Goal: Task Accomplishment & Management: Manage account settings

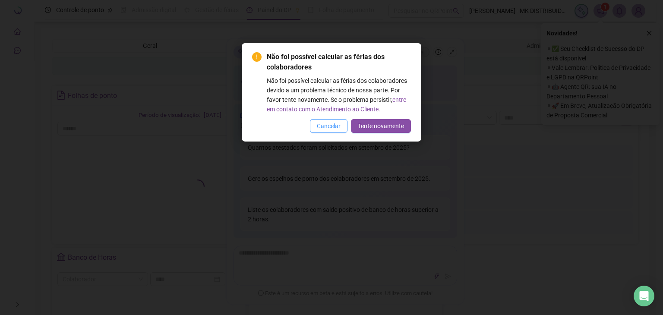
click at [327, 128] on span "Cancelar" at bounding box center [329, 125] width 24 height 9
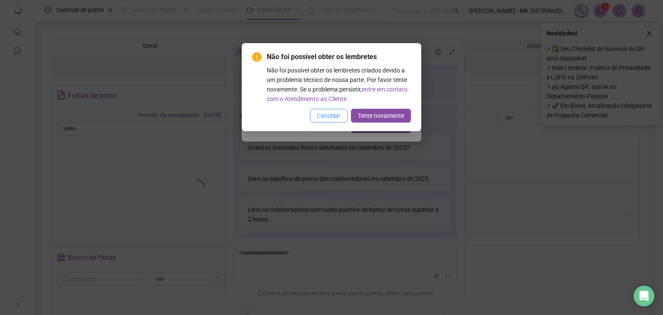
click at [329, 121] on button "Cancelar" at bounding box center [329, 116] width 38 height 14
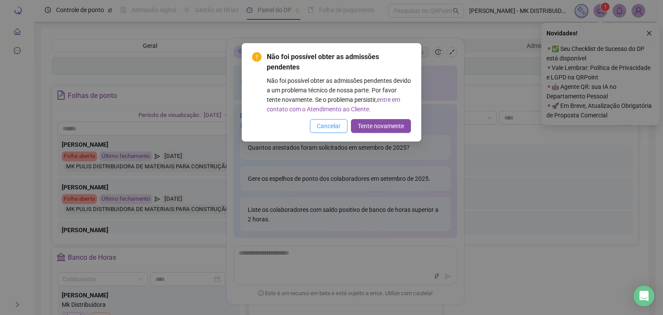
click at [329, 123] on span "Cancelar" at bounding box center [329, 125] width 24 height 9
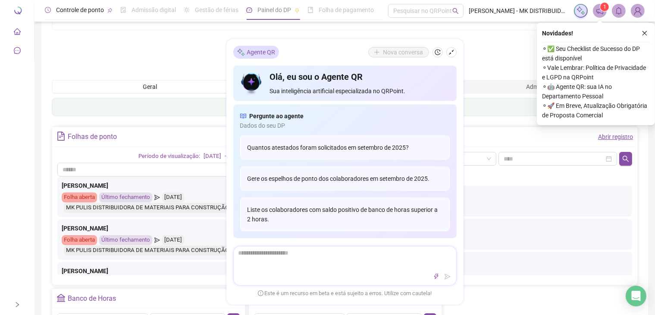
scroll to position [127, 0]
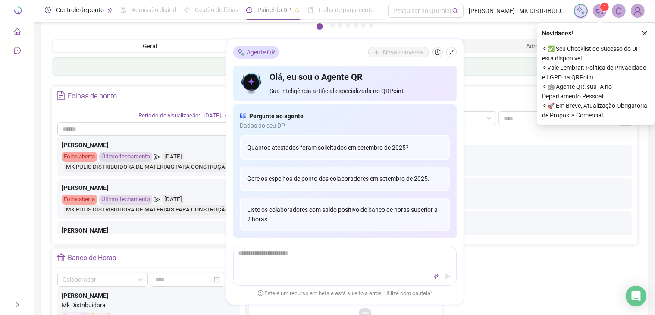
click at [78, 9] on span "Controle de ponto" at bounding box center [80, 9] width 48 height 7
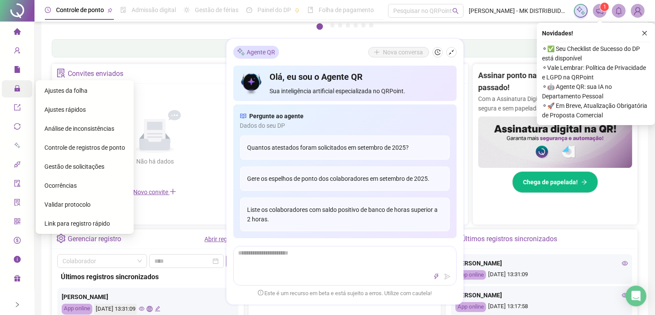
click at [20, 89] on icon "lock" at bounding box center [17, 88] width 7 height 7
click at [60, 89] on span "Ajustes da folha" at bounding box center [65, 90] width 43 height 7
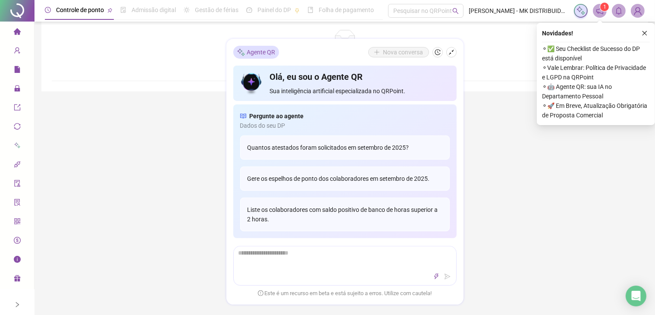
scroll to position [127, 0]
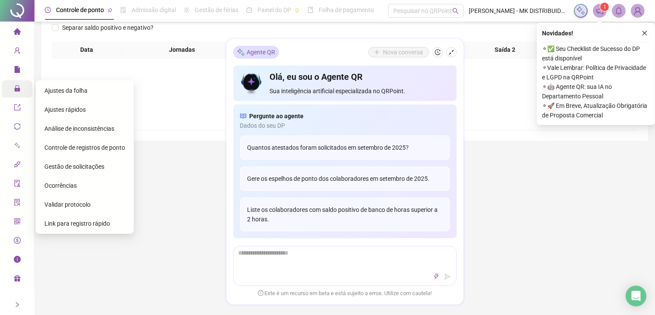
click at [16, 91] on icon "lock" at bounding box center [17, 88] width 6 height 6
click at [47, 107] on span "Ajustes rápidos" at bounding box center [64, 109] width 41 height 7
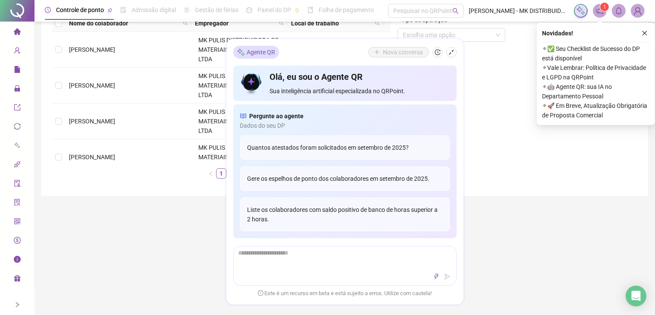
click at [523, 158] on div "Tipo de operação Escolha uma opção" at bounding box center [517, 100] width 247 height 170
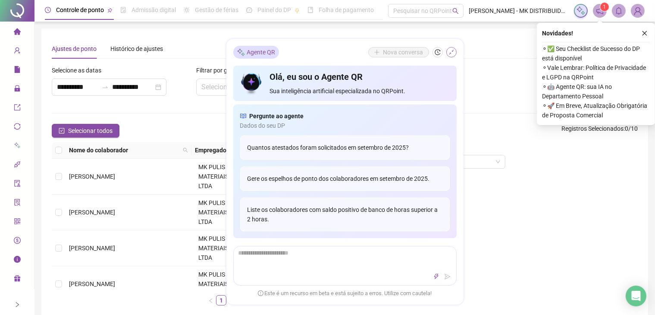
click at [447, 52] on button "button" at bounding box center [452, 52] width 10 height 10
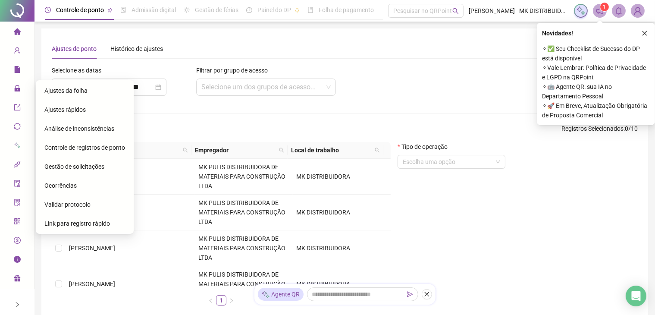
click at [87, 89] on div "Ajustes da folha" at bounding box center [84, 90] width 81 height 17
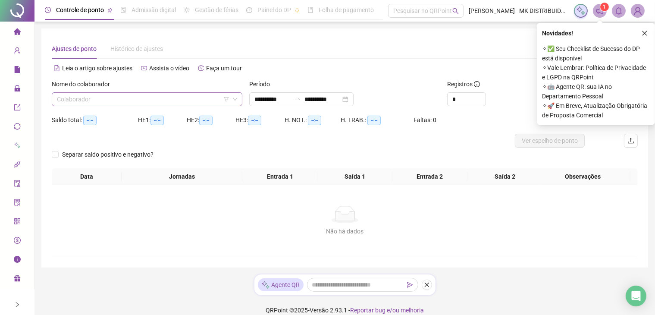
click at [80, 100] on input "search" at bounding box center [143, 99] width 173 height 13
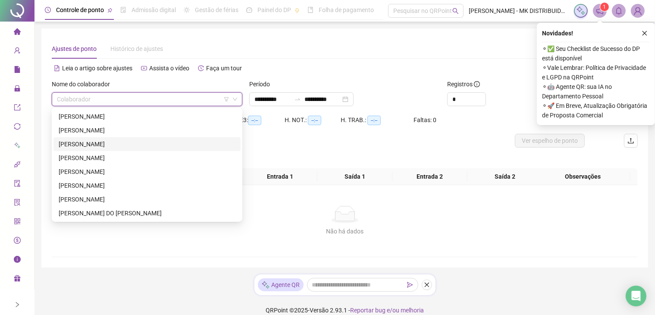
click at [83, 147] on div "[PERSON_NAME]" at bounding box center [147, 143] width 177 height 9
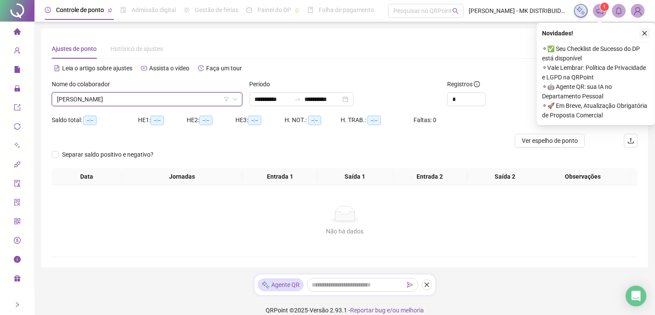
click at [647, 38] on button "button" at bounding box center [645, 33] width 10 height 10
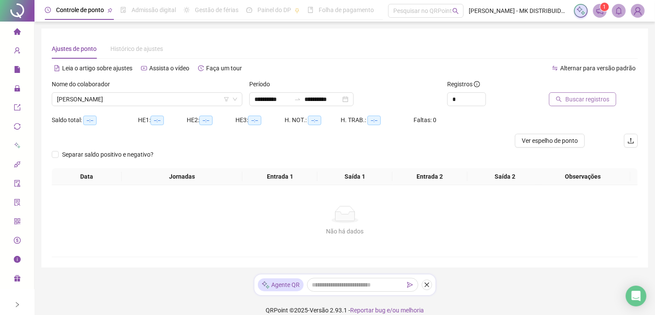
click at [584, 99] on span "Buscar registros" at bounding box center [588, 98] width 44 height 9
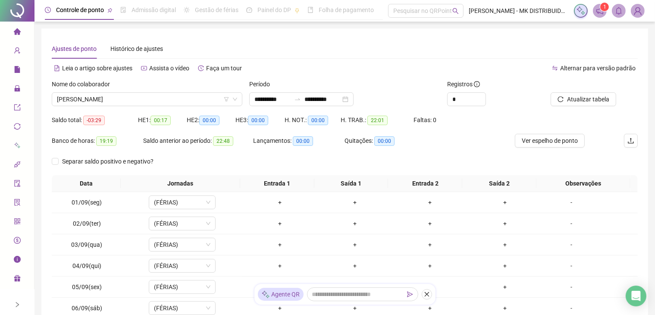
scroll to position [117, 0]
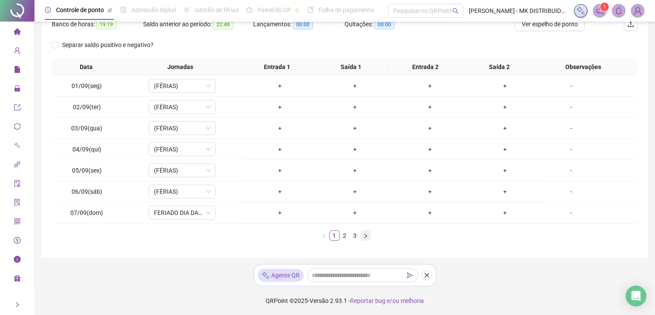
click at [367, 234] on icon "right" at bounding box center [365, 235] width 5 height 5
click at [354, 235] on link "3" at bounding box center [355, 235] width 9 height 9
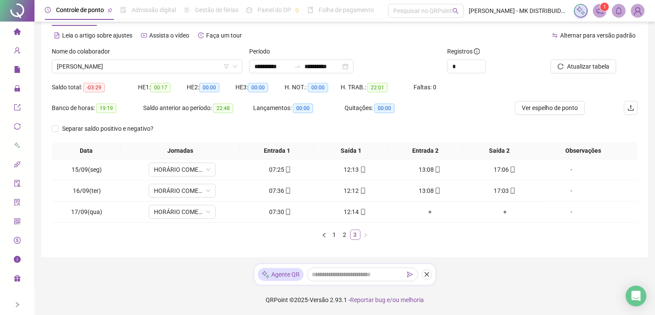
scroll to position [32, 0]
click at [427, 212] on div "+" at bounding box center [430, 212] width 68 height 9
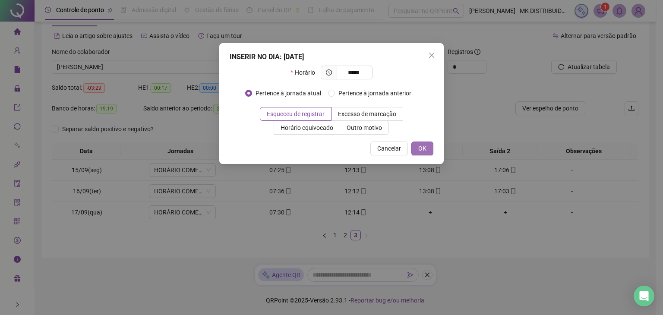
type input "*****"
click at [423, 150] on span "OK" at bounding box center [422, 148] width 8 height 9
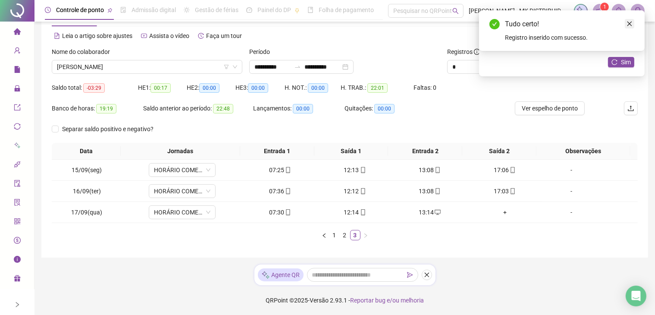
click at [630, 28] on link "Close" at bounding box center [629, 23] width 9 height 9
click at [613, 64] on icon "reload" at bounding box center [615, 62] width 6 height 6
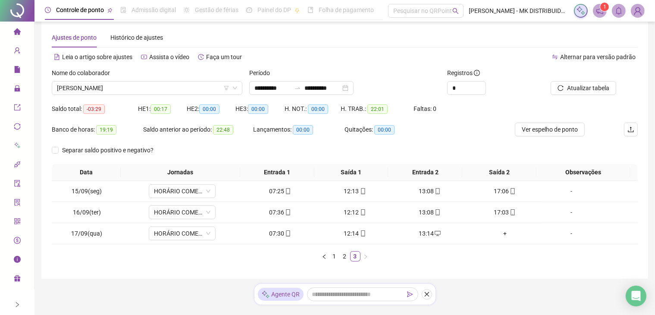
scroll to position [0, 0]
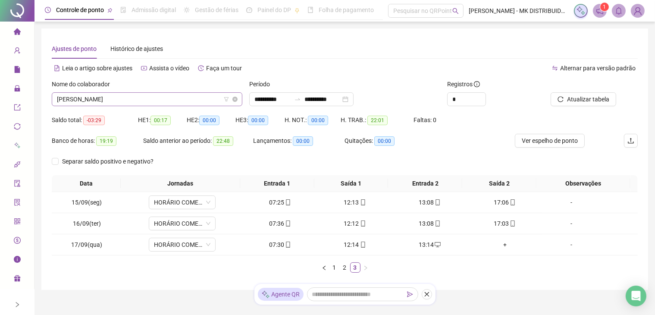
click at [169, 95] on span "[PERSON_NAME]" at bounding box center [147, 99] width 180 height 13
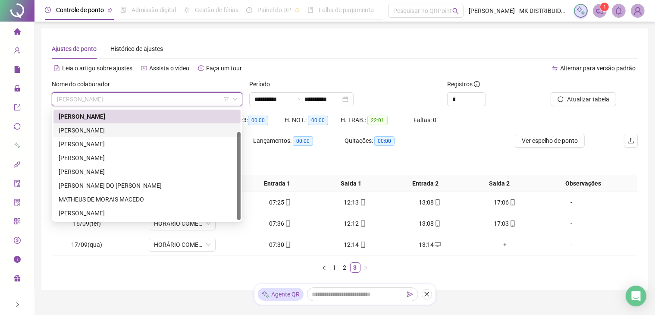
scroll to position [32, 0]
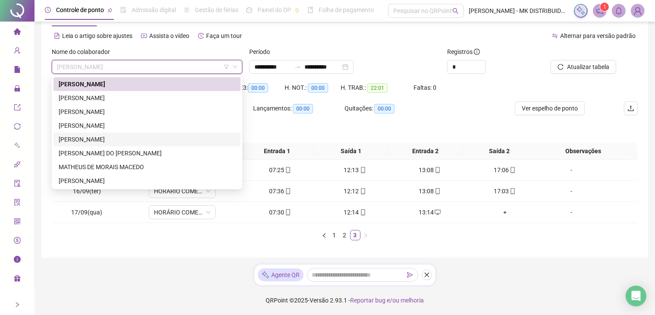
click at [122, 142] on div "[PERSON_NAME]" at bounding box center [147, 139] width 177 height 9
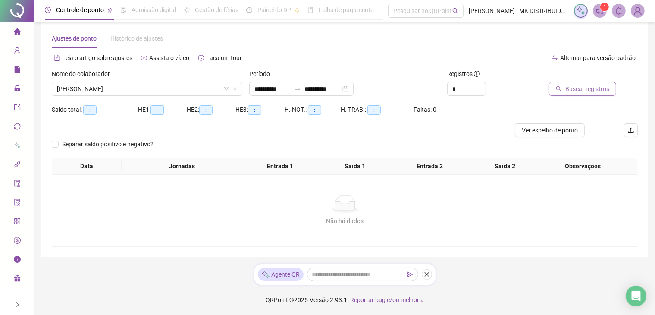
click at [592, 92] on span "Buscar registros" at bounding box center [588, 88] width 44 height 9
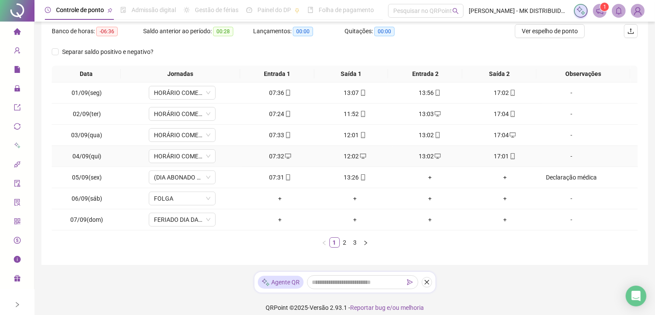
scroll to position [117, 0]
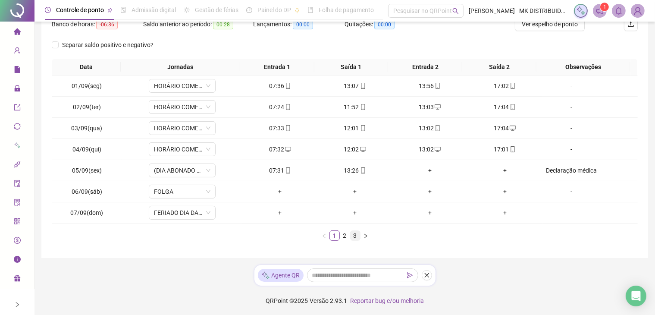
click at [357, 235] on link "3" at bounding box center [355, 235] width 9 height 9
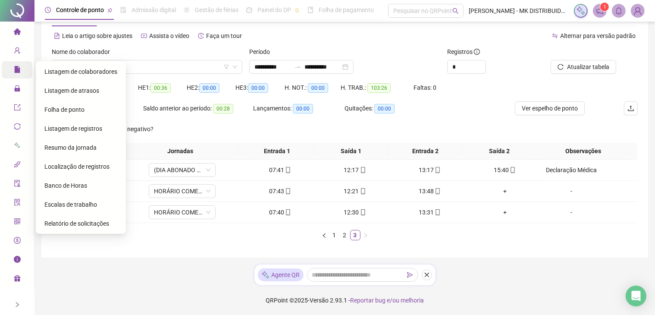
click at [12, 66] on div "Relatórios" at bounding box center [17, 69] width 31 height 17
click at [66, 165] on span "Gestão de solicitações" at bounding box center [74, 166] width 60 height 7
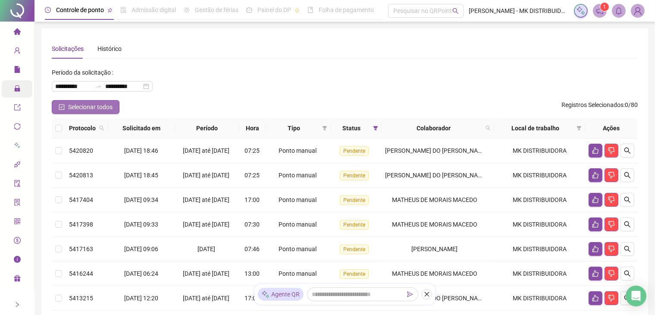
click at [62, 105] on icon "check-square" at bounding box center [62, 107] width 6 height 6
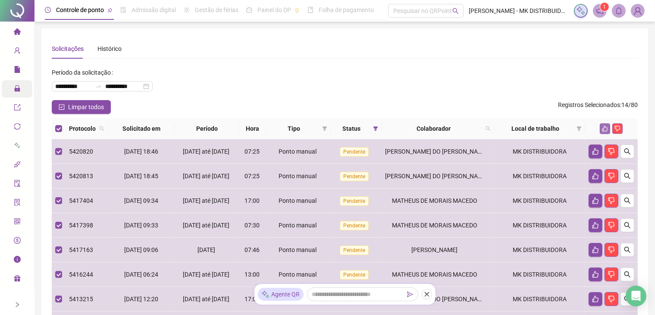
click at [608, 128] on icon "like" at bounding box center [605, 129] width 6 height 6
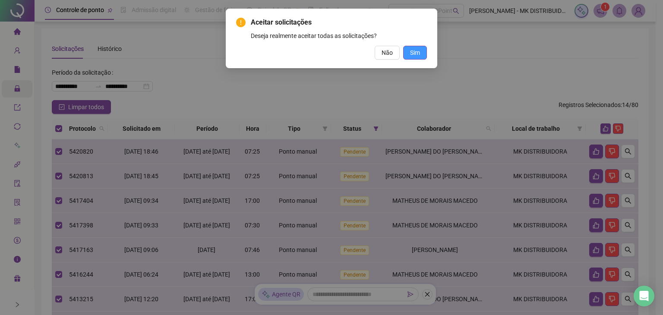
click at [416, 54] on span "Sim" at bounding box center [415, 52] width 10 height 9
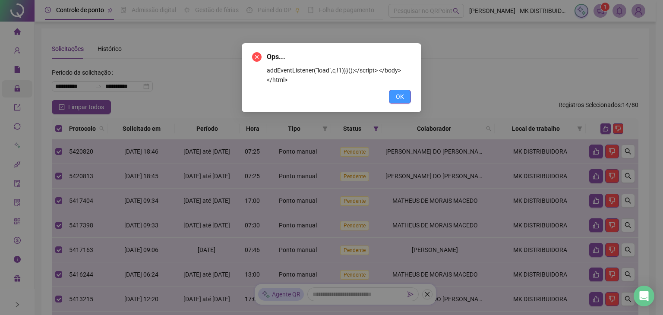
click at [398, 92] on span "OK" at bounding box center [400, 96] width 8 height 9
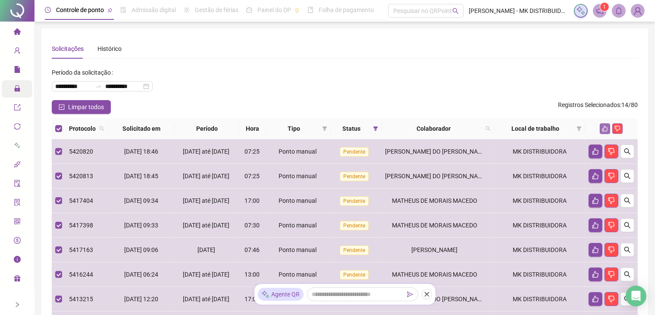
click at [604, 130] on icon "like" at bounding box center [606, 129] width 6 height 6
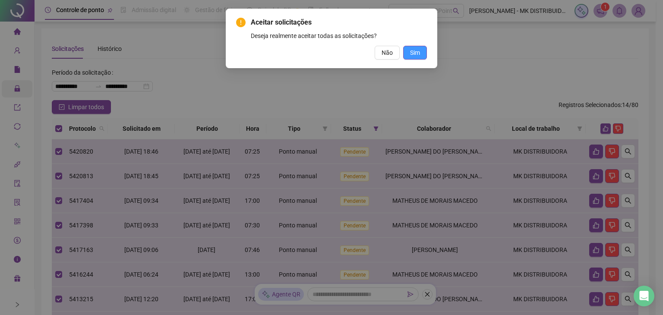
click at [414, 56] on span "Sim" at bounding box center [415, 52] width 10 height 9
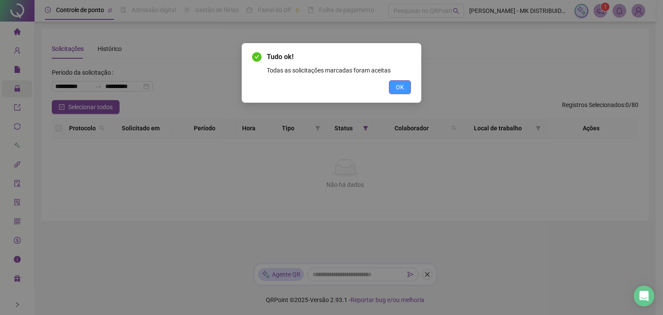
click at [397, 86] on span "OK" at bounding box center [400, 86] width 8 height 9
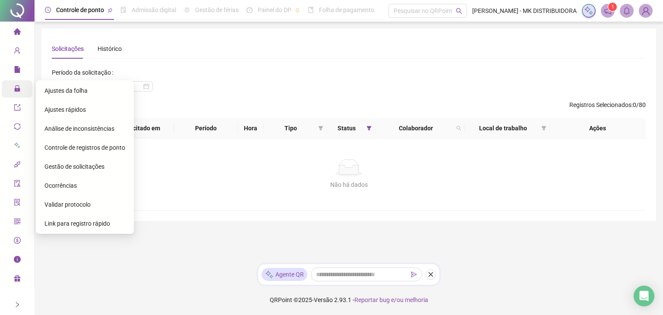
click at [16, 90] on icon "lock" at bounding box center [17, 88] width 6 height 6
click at [56, 89] on span "Ajustes da folha" at bounding box center [65, 90] width 43 height 7
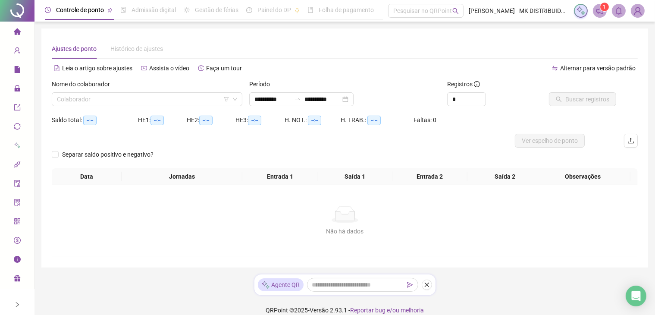
drag, startPoint x: 107, startPoint y: 90, endPoint x: 103, endPoint y: 92, distance: 5.1
click at [107, 90] on div "Nome do colaborador" at bounding box center [147, 85] width 191 height 13
click at [97, 97] on input "search" at bounding box center [143, 99] width 173 height 13
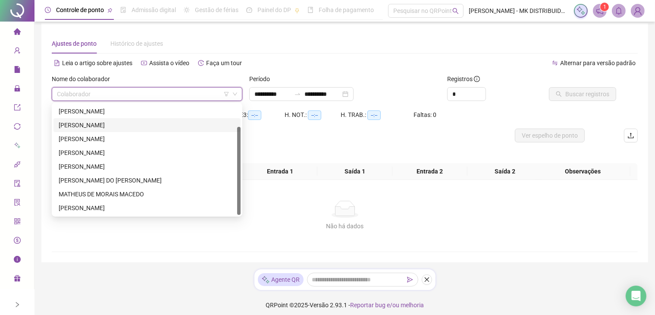
scroll to position [10, 0]
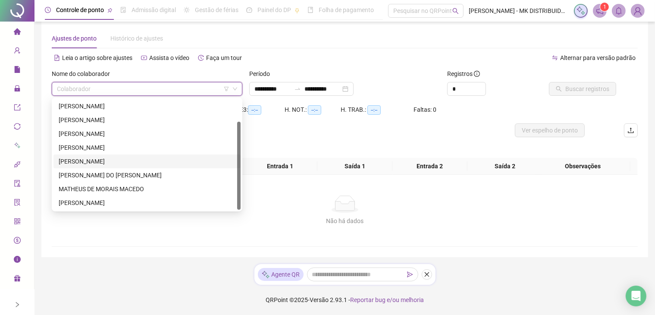
click at [94, 158] on div "[PERSON_NAME]" at bounding box center [147, 161] width 177 height 9
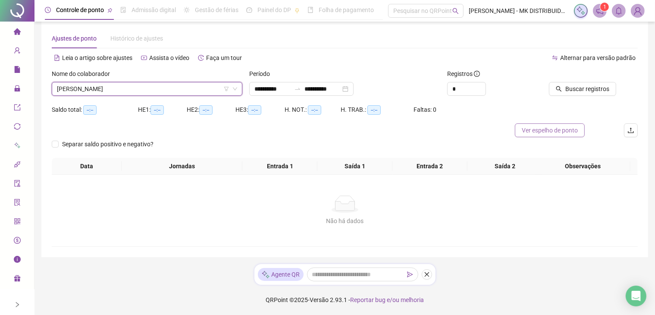
click at [540, 131] on span "Ver espelho de ponto" at bounding box center [550, 130] width 56 height 9
click at [587, 89] on span "Buscar registros" at bounding box center [588, 88] width 44 height 9
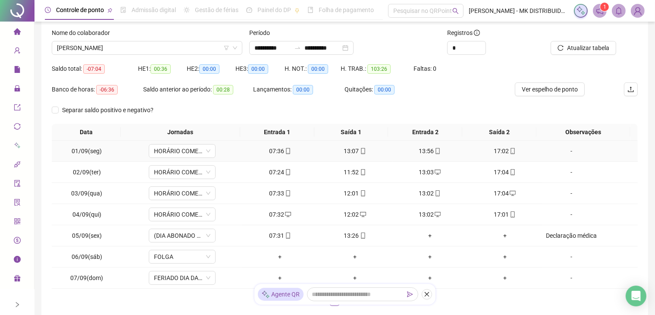
scroll to position [117, 0]
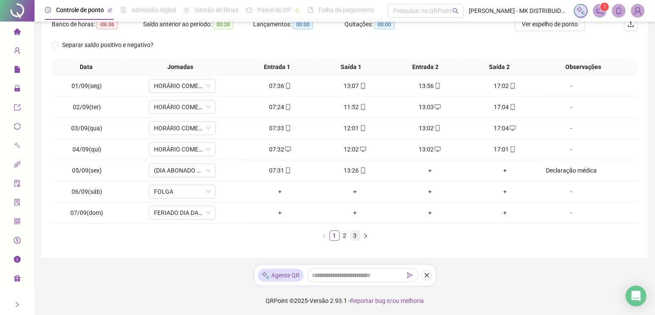
click at [354, 235] on link "3" at bounding box center [355, 235] width 9 height 9
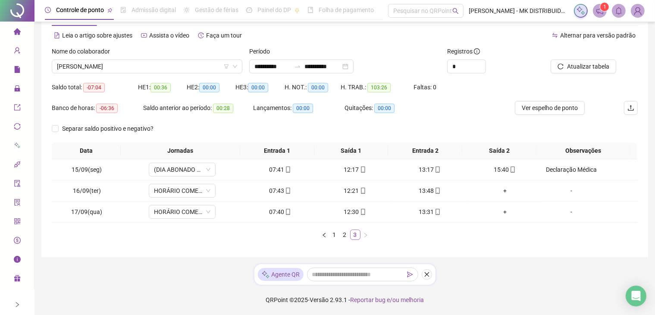
scroll to position [32, 0]
click at [502, 189] on div "+" at bounding box center [505, 190] width 68 height 9
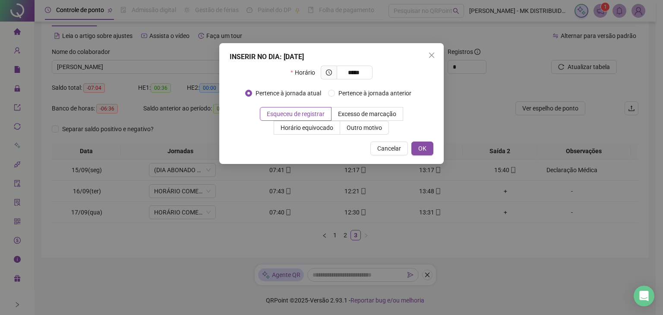
type input "*****"
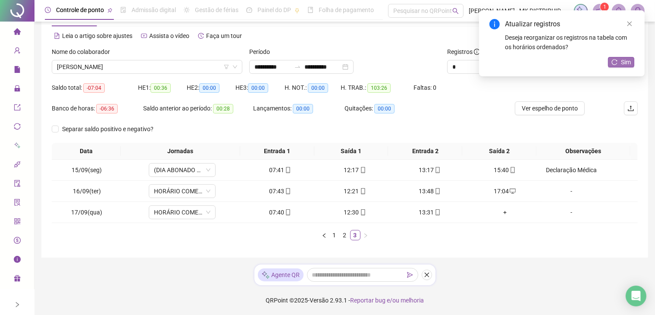
click at [624, 63] on span "Sim" at bounding box center [626, 61] width 10 height 9
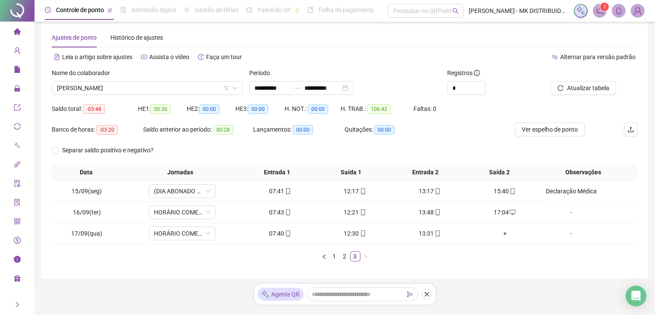
scroll to position [0, 0]
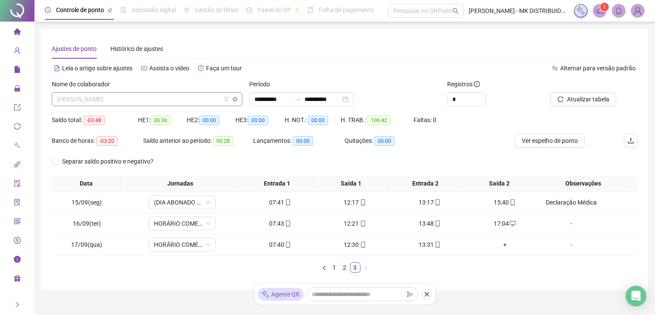
click at [129, 98] on span "[PERSON_NAME]" at bounding box center [147, 99] width 180 height 13
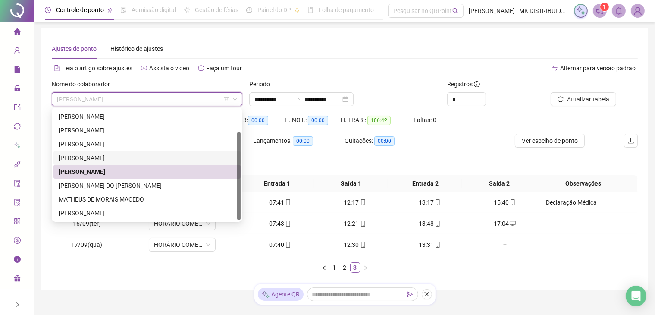
click at [99, 157] on div "[PERSON_NAME]" at bounding box center [147, 157] width 177 height 9
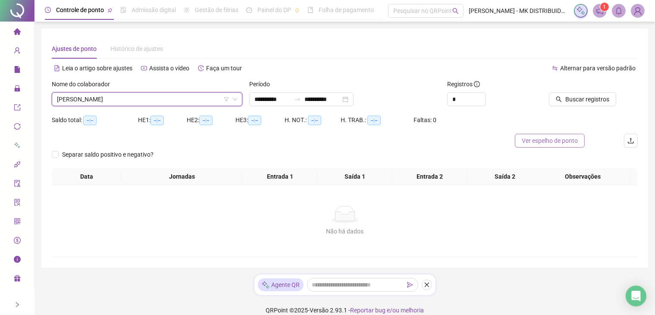
click at [567, 143] on span "Ver espelho de ponto" at bounding box center [550, 140] width 56 height 9
click at [142, 106] on div "[PERSON_NAME]" at bounding box center [147, 99] width 191 height 14
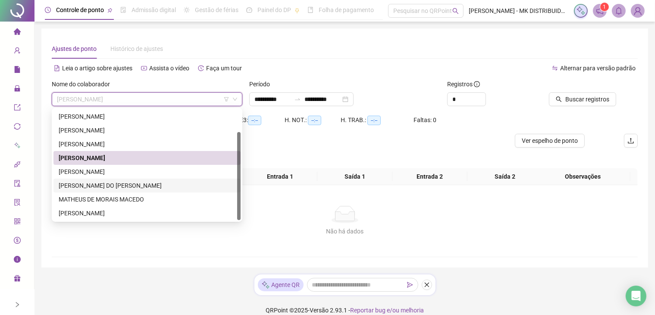
click at [110, 187] on div "[PERSON_NAME] DO [PERSON_NAME]" at bounding box center [147, 185] width 177 height 9
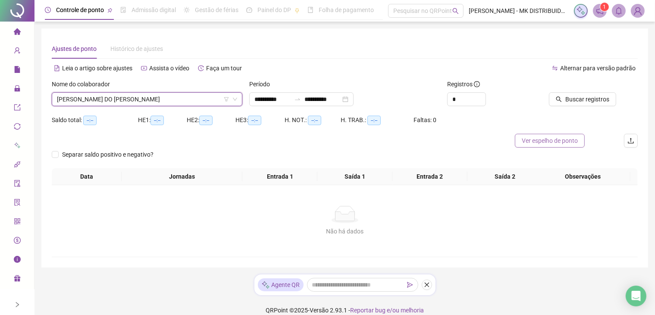
click at [560, 142] on span "Ver espelho de ponto" at bounding box center [550, 140] width 56 height 9
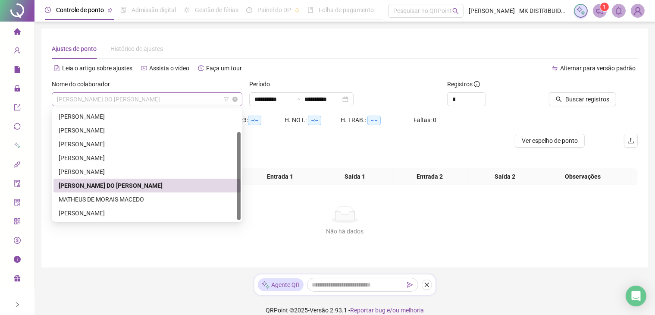
click at [194, 98] on span "[PERSON_NAME] DO [PERSON_NAME]" at bounding box center [147, 99] width 180 height 13
click at [112, 199] on div "MATHEUS DE MORAIS MACEDO" at bounding box center [147, 199] width 177 height 9
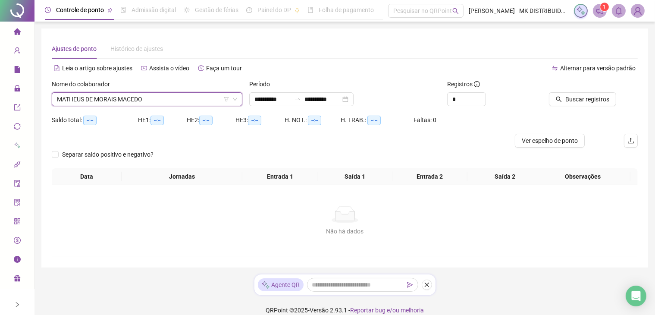
click at [576, 148] on div "Separar saldo positivo e negativo?" at bounding box center [345, 158] width 586 height 21
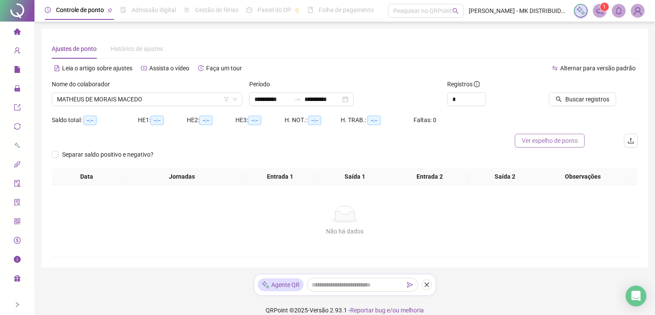
click at [545, 142] on span "Ver espelho de ponto" at bounding box center [550, 140] width 56 height 9
click at [585, 99] on span "Buscar registros" at bounding box center [588, 98] width 44 height 9
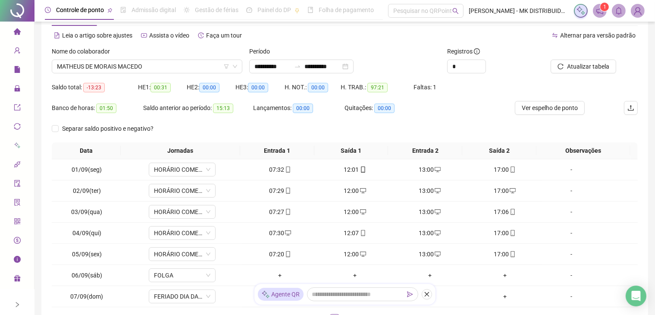
scroll to position [117, 0]
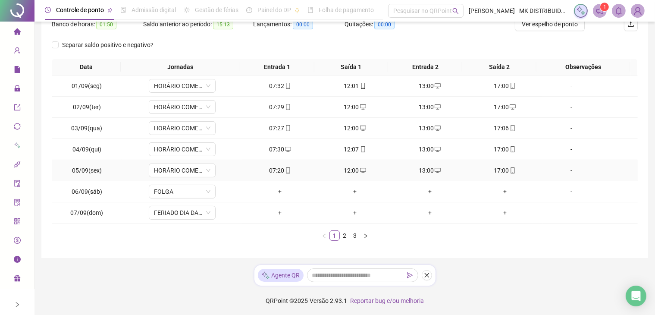
click at [437, 169] on div "13:00" at bounding box center [430, 170] width 68 height 9
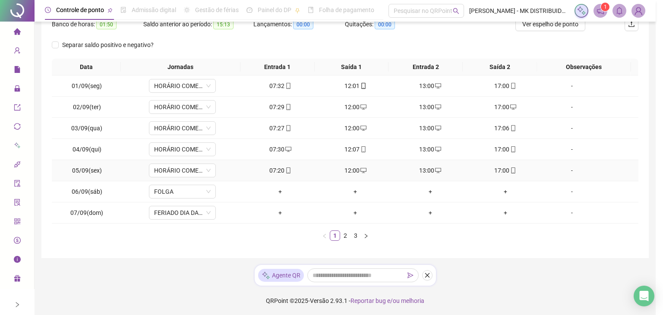
type input "**********"
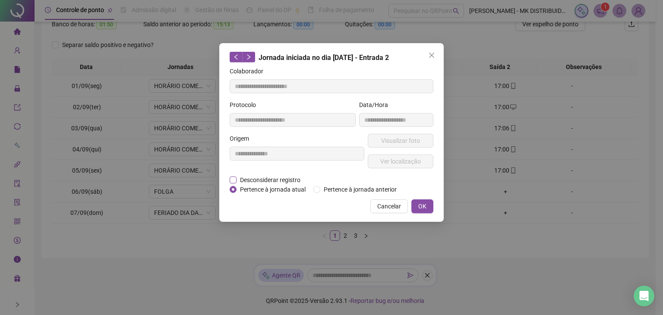
click at [247, 179] on span "Desconsiderar registro" at bounding box center [269, 179] width 67 height 9
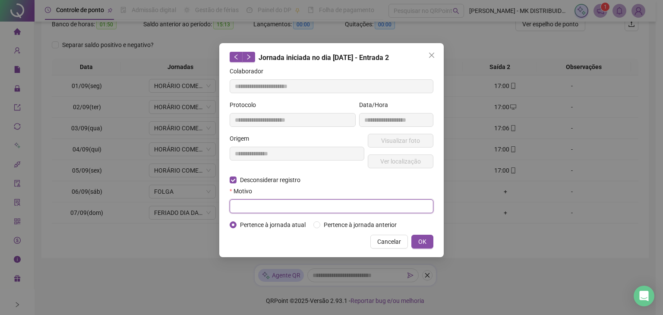
click at [257, 202] on input "text" at bounding box center [332, 206] width 204 height 14
type input "****"
click at [428, 243] on button "OK" at bounding box center [422, 242] width 22 height 14
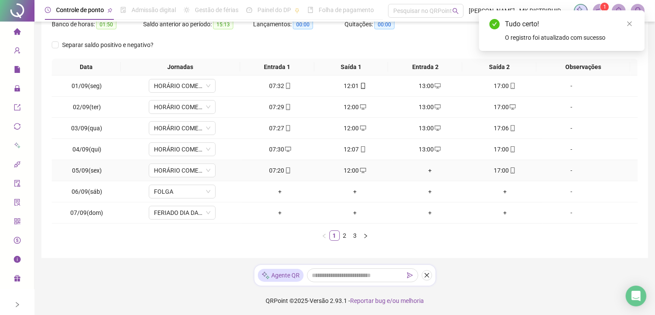
click at [425, 170] on div "+" at bounding box center [430, 170] width 68 height 9
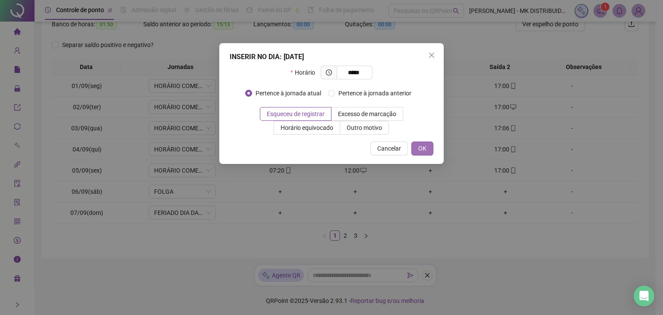
type input "*****"
click at [428, 154] on button "OK" at bounding box center [422, 149] width 22 height 14
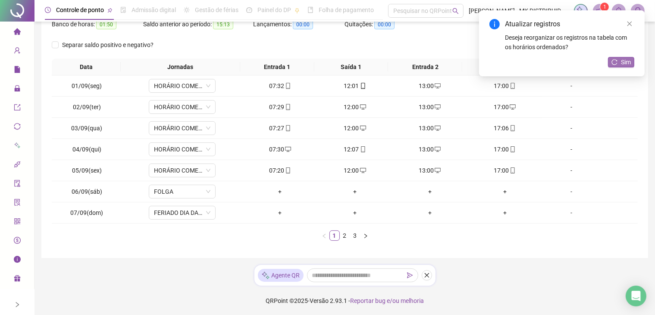
click at [622, 65] on span "Sim" at bounding box center [626, 61] width 10 height 9
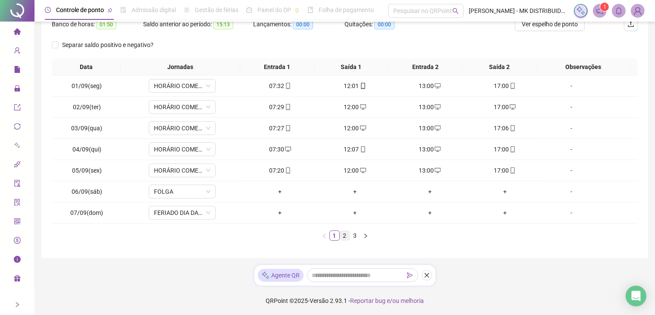
click at [346, 236] on link "2" at bounding box center [344, 235] width 9 height 9
click at [357, 238] on link "3" at bounding box center [355, 235] width 9 height 9
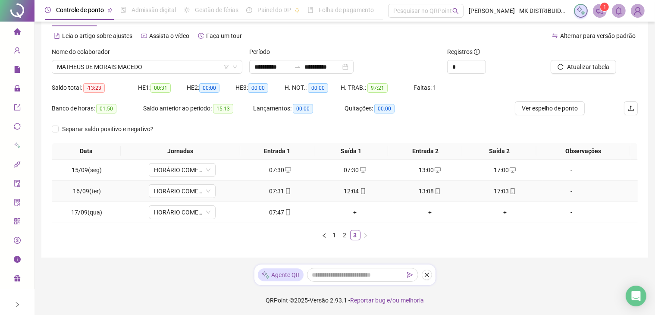
scroll to position [0, 0]
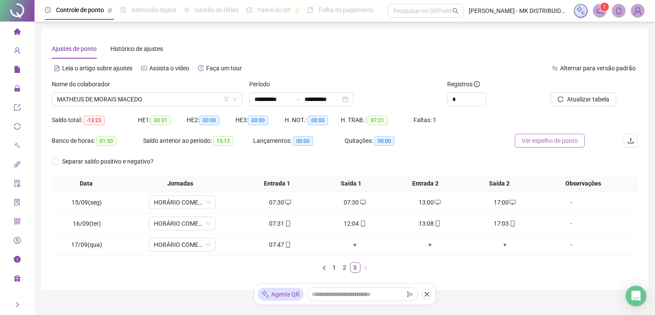
click at [538, 138] on span "Ver espelho de ponto" at bounding box center [550, 140] width 56 height 9
click at [345, 267] on link "2" at bounding box center [344, 267] width 9 height 9
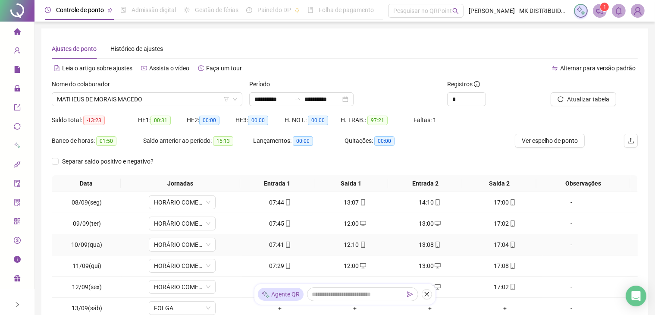
scroll to position [86, 0]
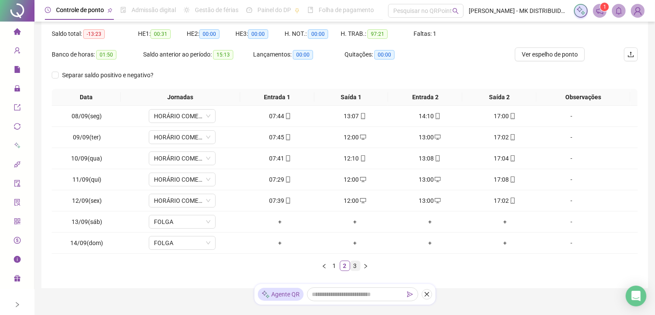
click at [351, 265] on link "3" at bounding box center [355, 265] width 9 height 9
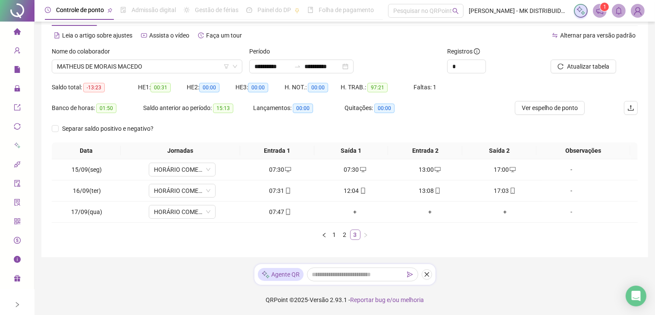
scroll to position [32, 0]
click at [360, 172] on icon "desktop" at bounding box center [363, 170] width 6 height 6
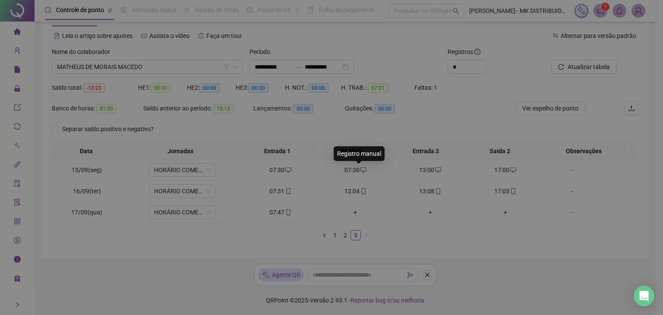
type input "**********"
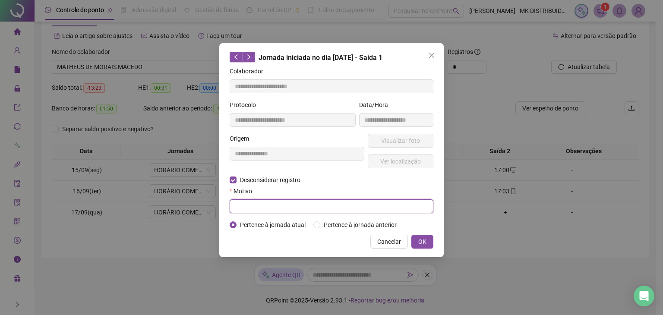
click at [251, 203] on input "text" at bounding box center [332, 206] width 204 height 14
type input "****"
click at [421, 242] on span "OK" at bounding box center [422, 241] width 8 height 9
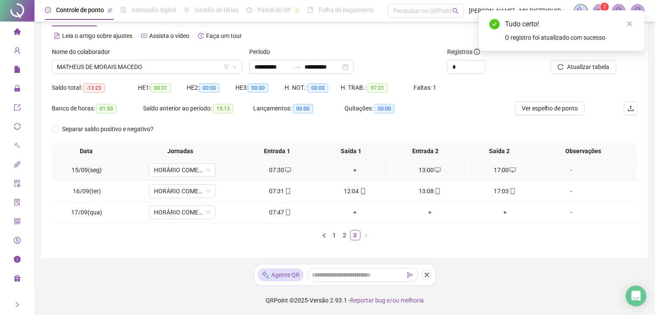
click at [353, 171] on div "+" at bounding box center [355, 169] width 68 height 9
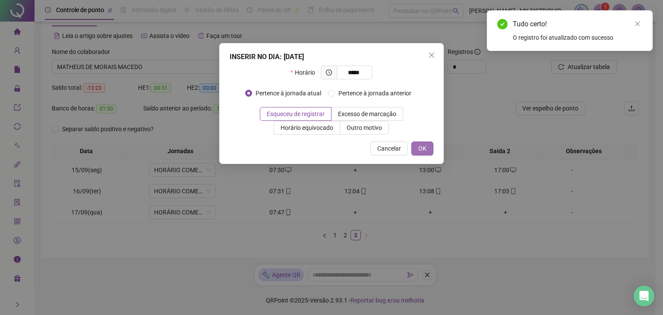
type input "*****"
click at [425, 147] on span "OK" at bounding box center [422, 148] width 8 height 9
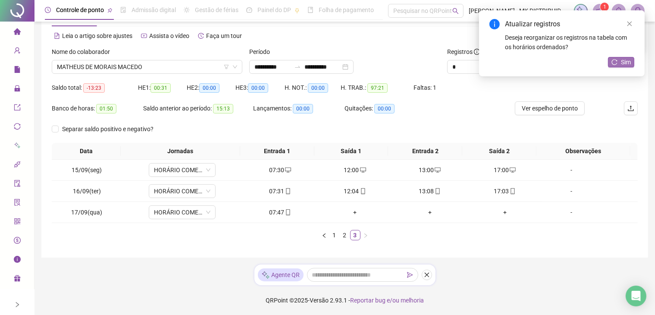
click at [624, 63] on span "Sim" at bounding box center [626, 61] width 10 height 9
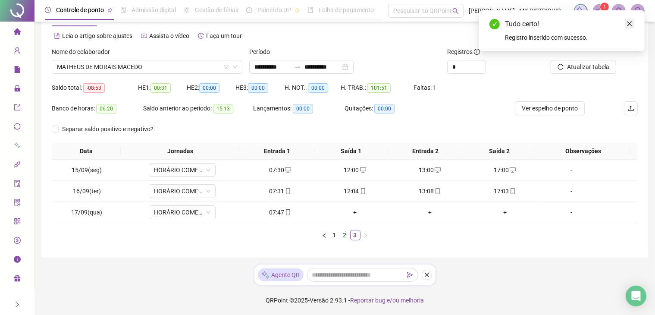
click at [631, 23] on icon "close" at bounding box center [630, 24] width 5 height 5
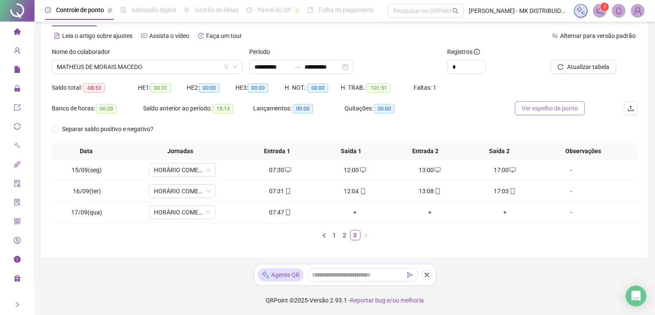
click at [548, 106] on span "Ver espelho de ponto" at bounding box center [550, 108] width 56 height 9
click at [173, 66] on span "MATHEUS DE MORAIS MACEDO" at bounding box center [147, 66] width 180 height 13
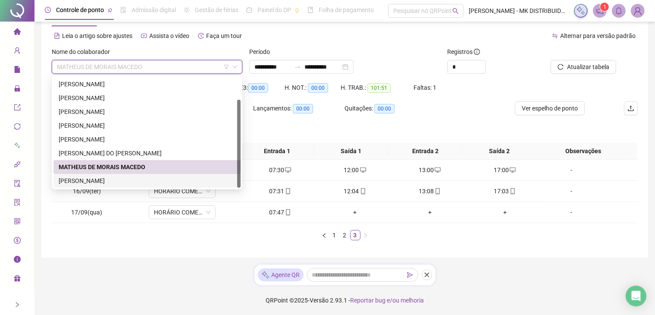
click at [109, 180] on div "[PERSON_NAME]" at bounding box center [147, 180] width 177 height 9
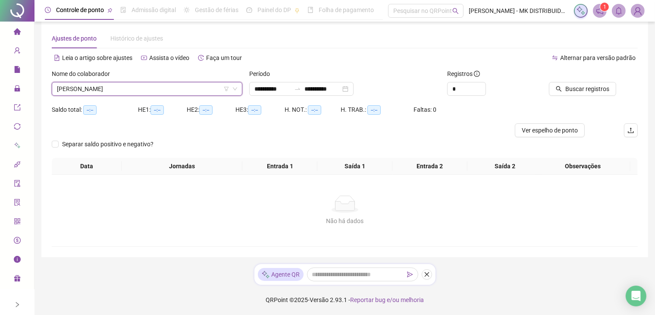
scroll to position [10, 0]
click at [531, 131] on span "Ver espelho de ponto" at bounding box center [550, 130] width 56 height 9
click at [591, 91] on span "Buscar registros" at bounding box center [588, 88] width 44 height 9
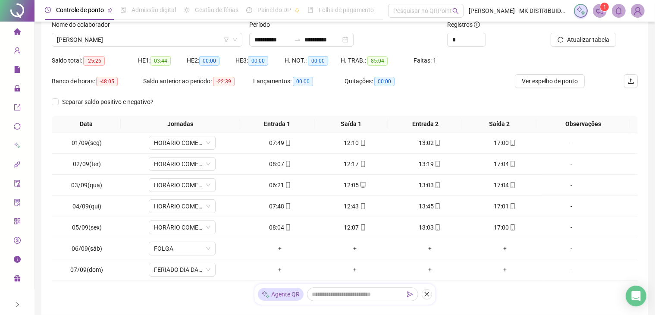
scroll to position [117, 0]
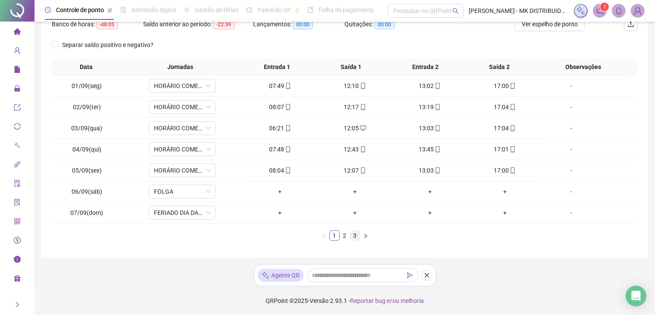
click at [356, 236] on link "3" at bounding box center [355, 235] width 9 height 9
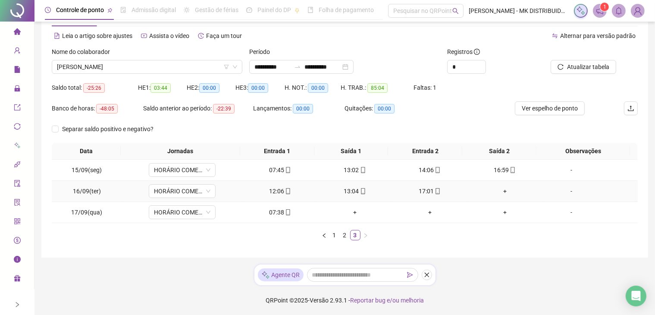
click at [501, 189] on div "+" at bounding box center [505, 190] width 68 height 9
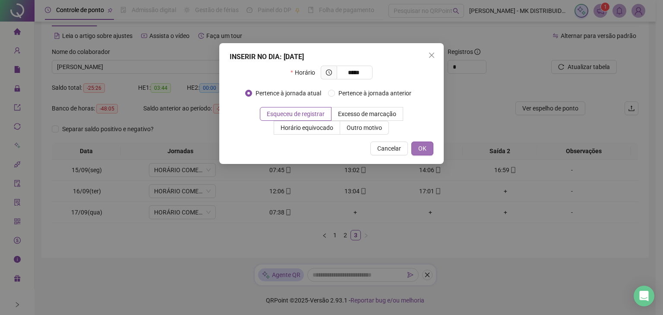
type input "*****"
click at [425, 146] on span "OK" at bounding box center [422, 148] width 8 height 9
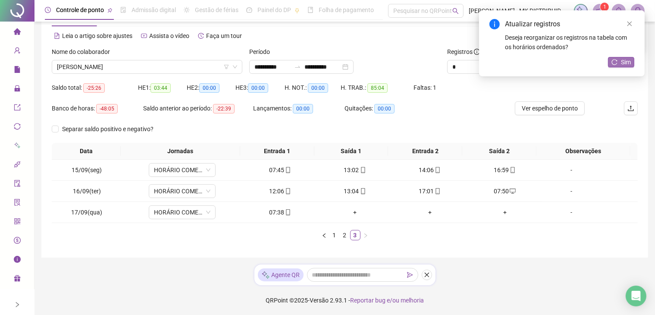
click at [623, 62] on span "Sim" at bounding box center [626, 61] width 10 height 9
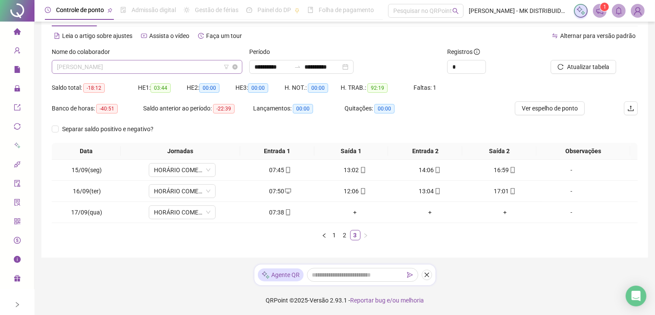
click at [160, 68] on span "[PERSON_NAME]" at bounding box center [147, 66] width 180 height 13
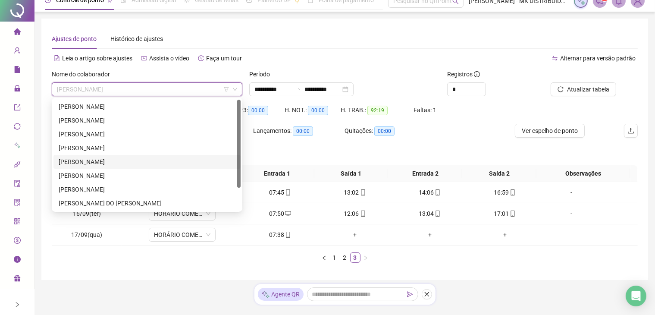
scroll to position [0, 0]
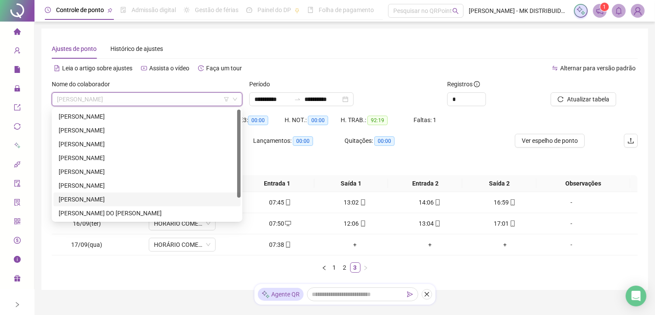
click at [80, 204] on div "[PERSON_NAME]" at bounding box center [147, 199] width 187 height 14
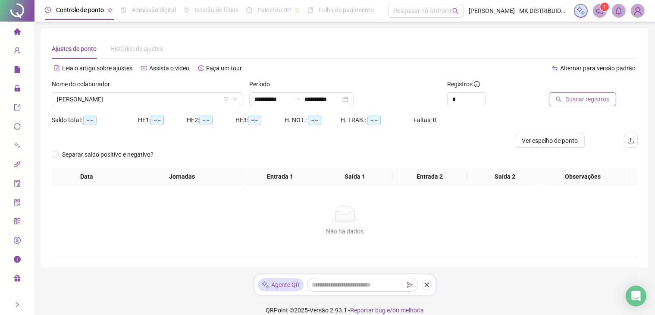
click at [587, 100] on span "Buscar registros" at bounding box center [588, 98] width 44 height 9
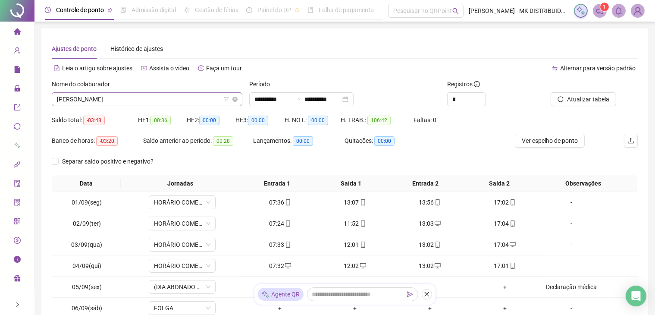
click at [122, 101] on span "[PERSON_NAME]" at bounding box center [147, 99] width 180 height 13
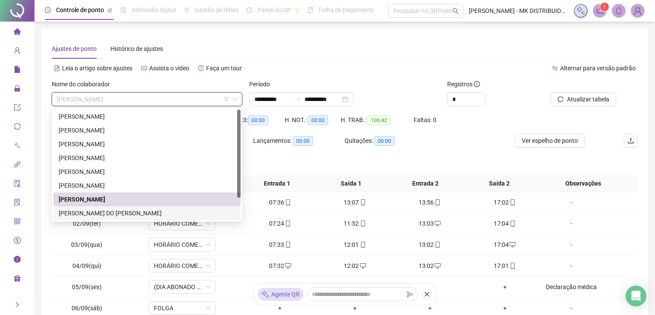
click at [89, 211] on div "[PERSON_NAME] DO [PERSON_NAME]" at bounding box center [147, 212] width 177 height 9
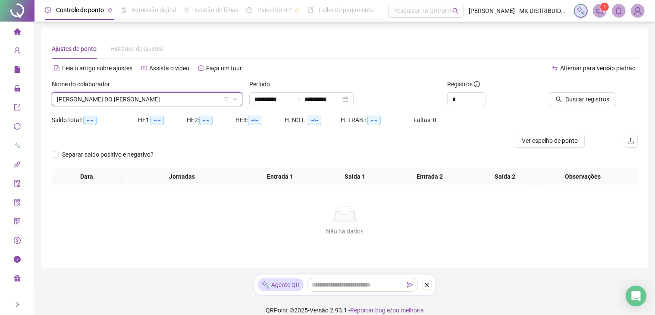
scroll to position [10, 0]
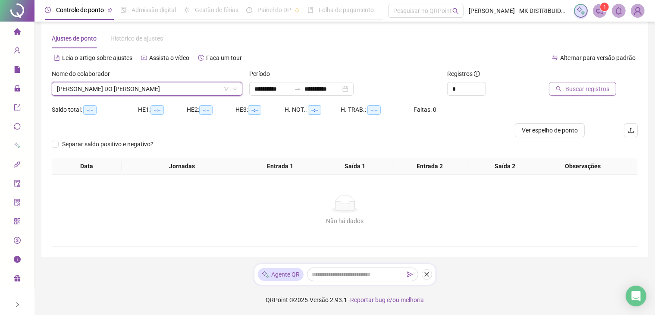
click at [590, 87] on span "Buscar registros" at bounding box center [588, 88] width 44 height 9
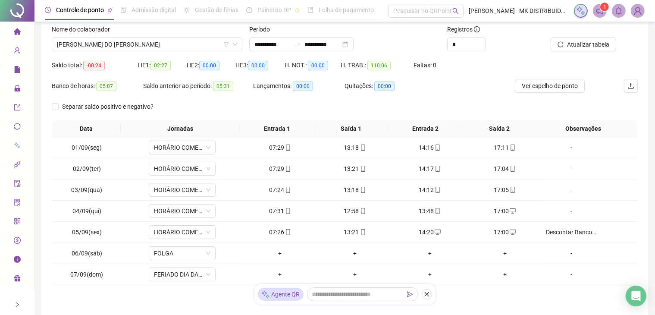
scroll to position [0, 0]
